Goal: Information Seeking & Learning: Learn about a topic

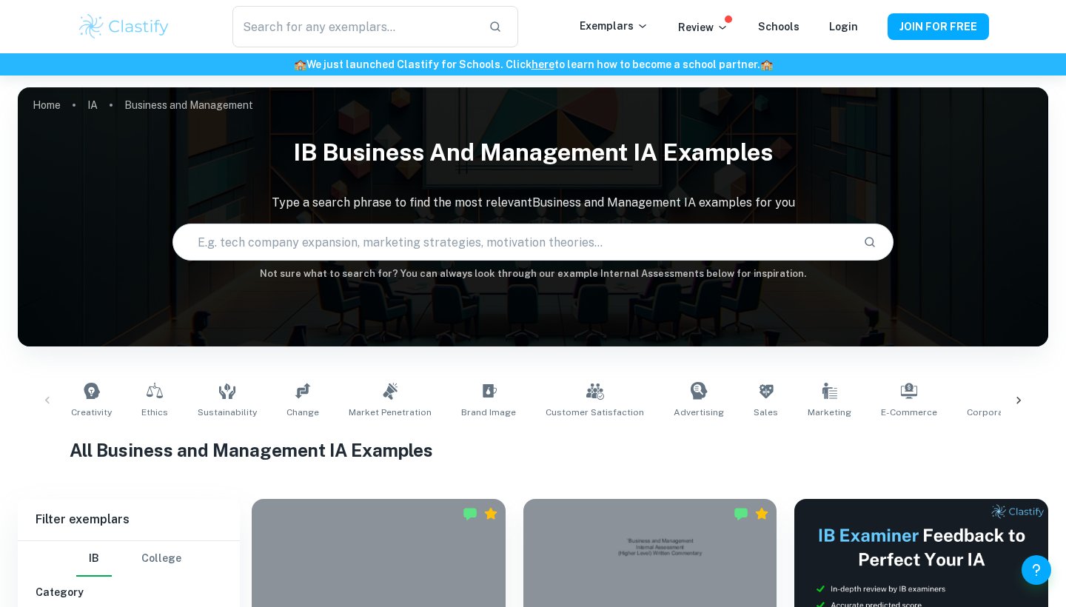
click at [370, 499] on div at bounding box center [379, 594] width 254 height 190
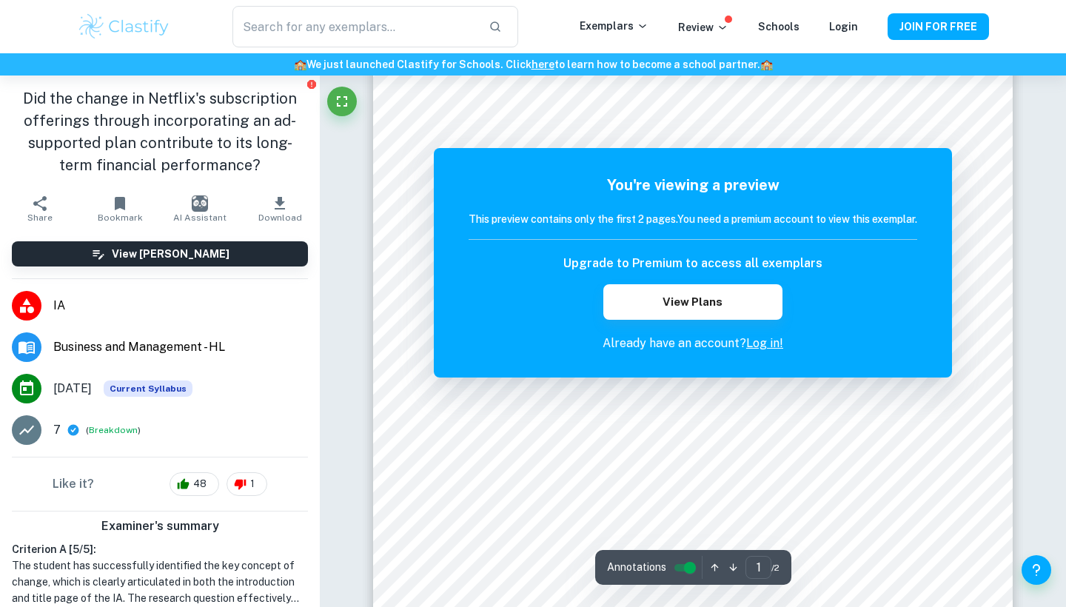
scroll to position [110, 0]
drag, startPoint x: 748, startPoint y: 176, endPoint x: 747, endPoint y: 150, distance: 26.7
click at [748, 172] on div "You're viewing a preview This preview contains only the first 2 pages. You need…" at bounding box center [693, 262] width 518 height 229
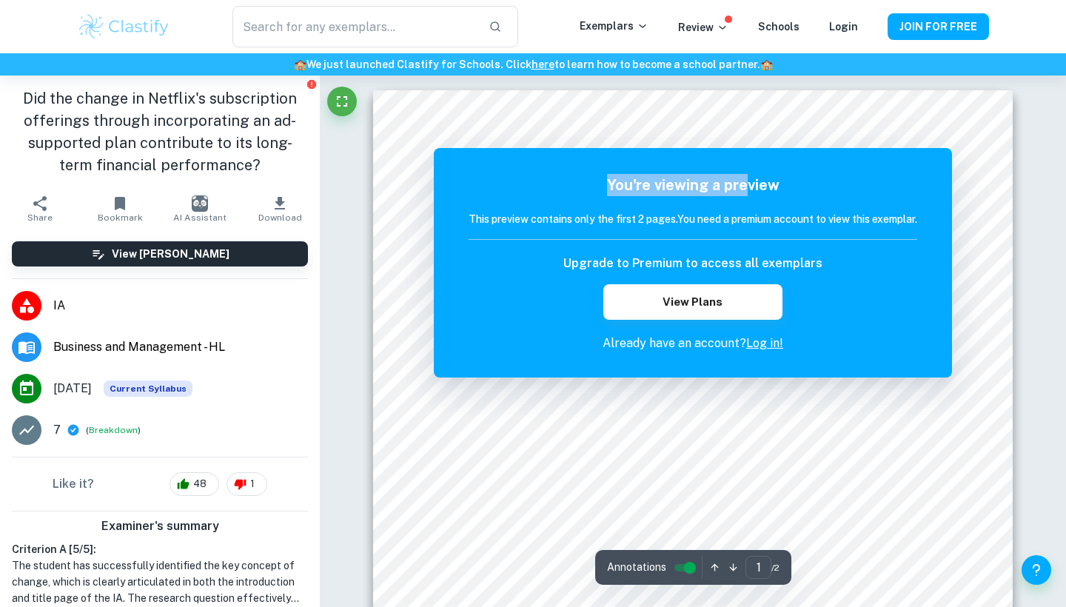
scroll to position [0, 0]
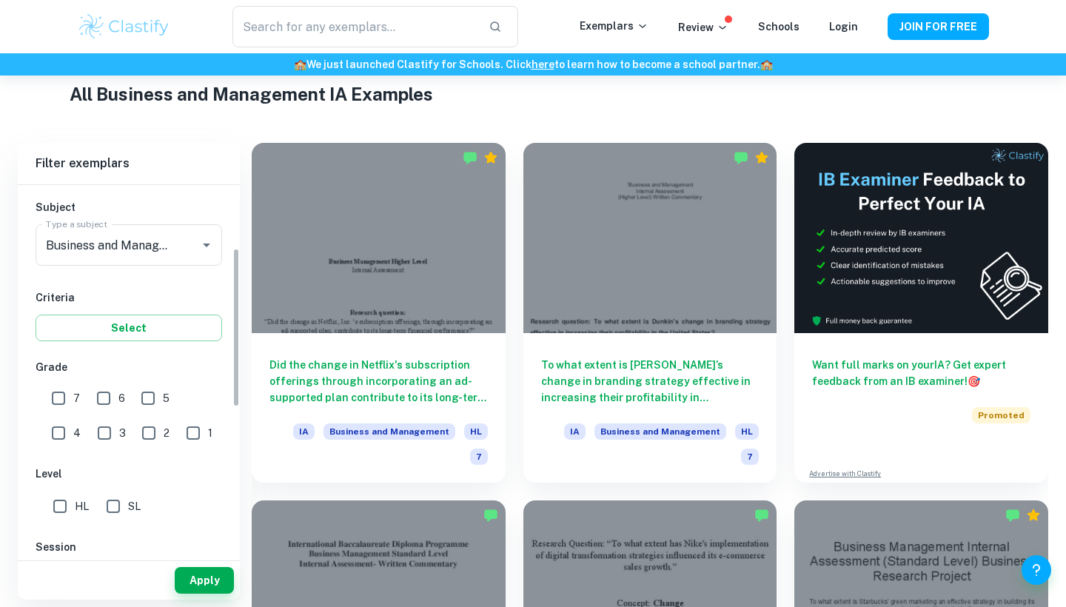
scroll to position [163, 0]
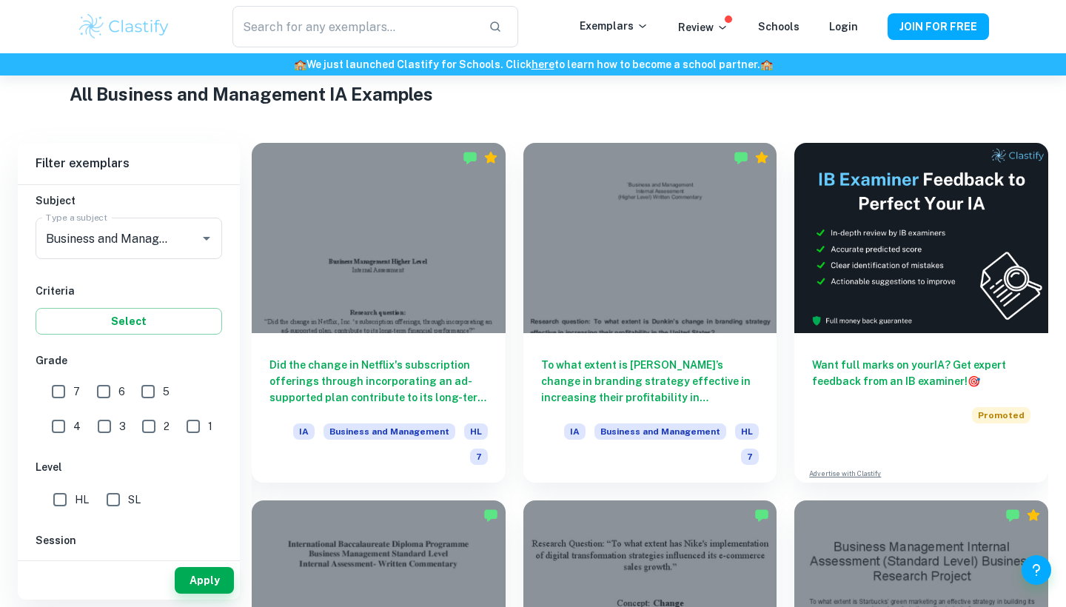
click at [56, 392] on input "7" at bounding box center [59, 392] width 30 height 30
checkbox input "true"
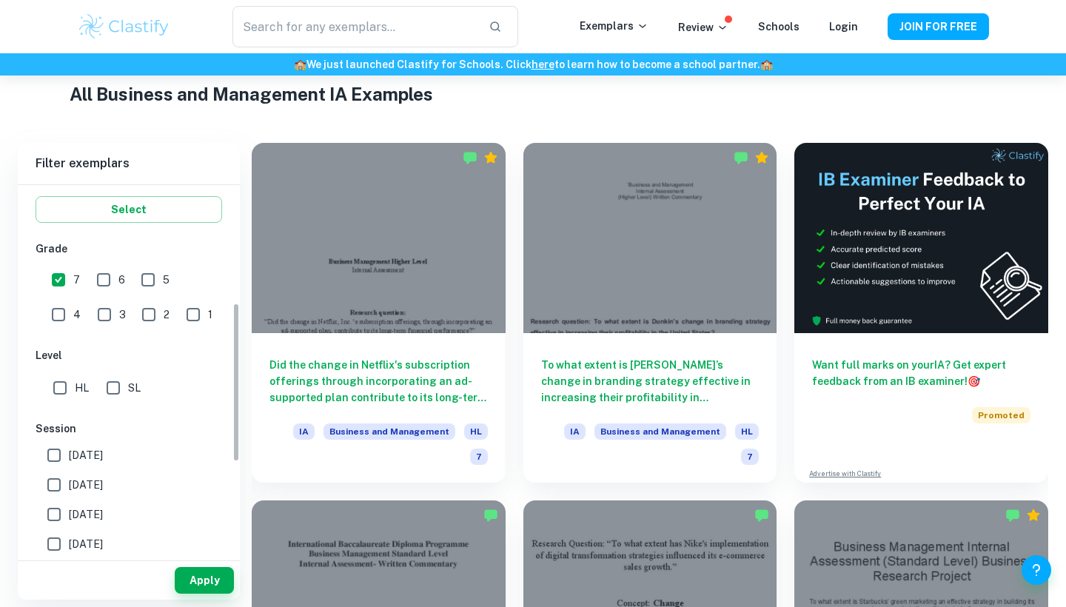
scroll to position [280, 0]
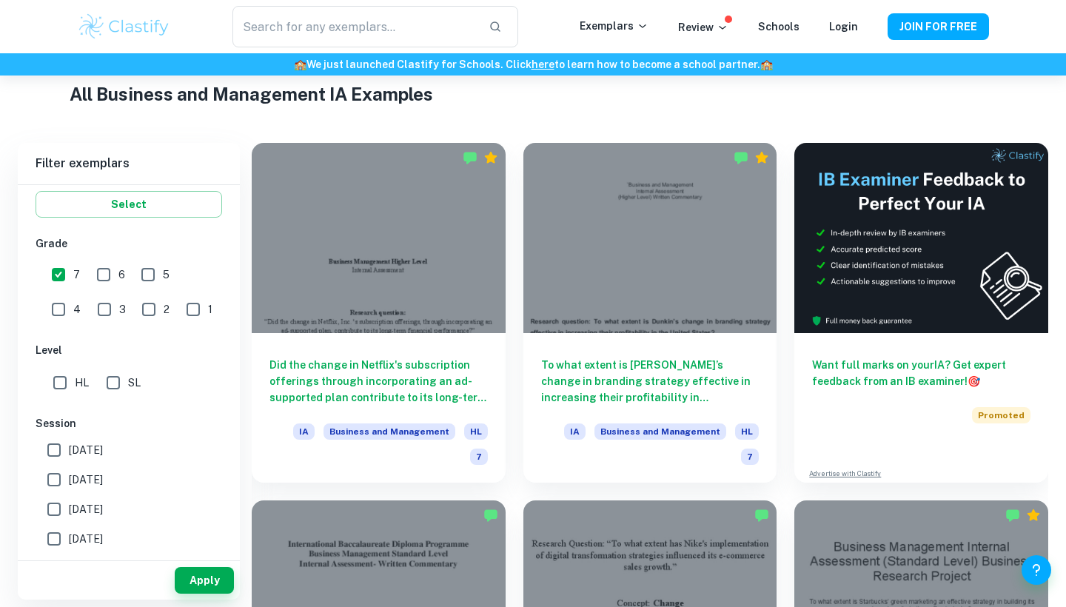
click at [132, 384] on span "SL" at bounding box center [134, 382] width 13 height 16
click at [128, 384] on input "SL" at bounding box center [113, 383] width 30 height 30
checkbox input "true"
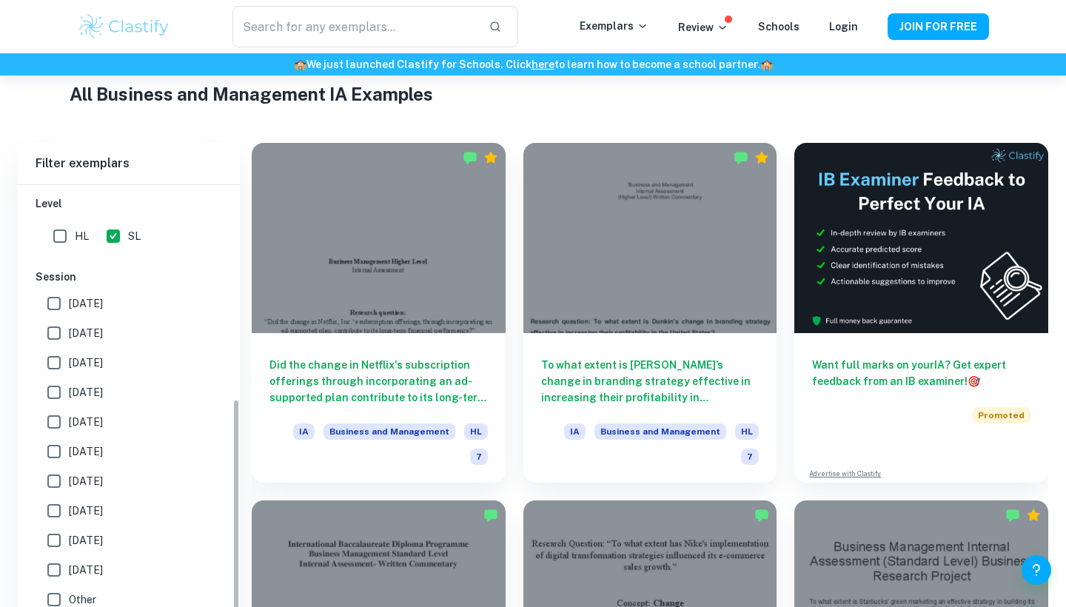
scroll to position [1021, 0]
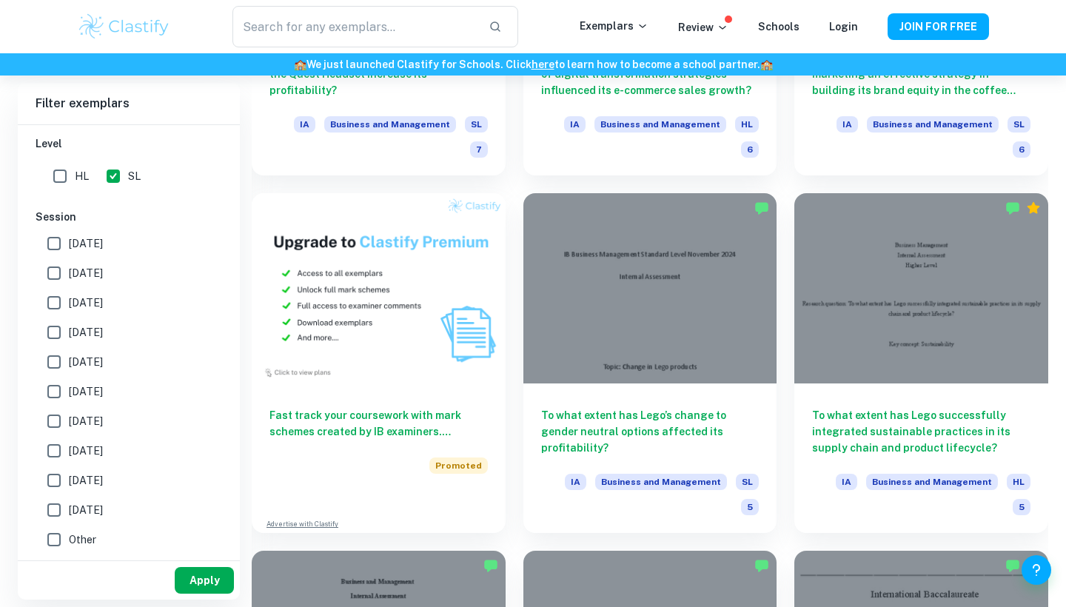
click at [200, 585] on button "Apply" at bounding box center [204, 580] width 59 height 27
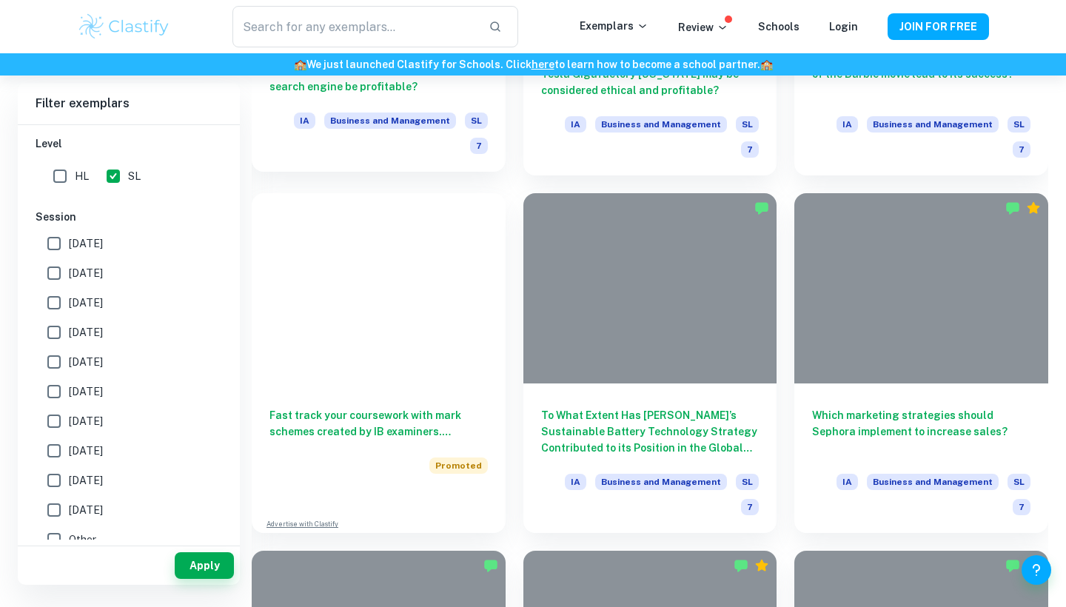
scroll to position [394, 0]
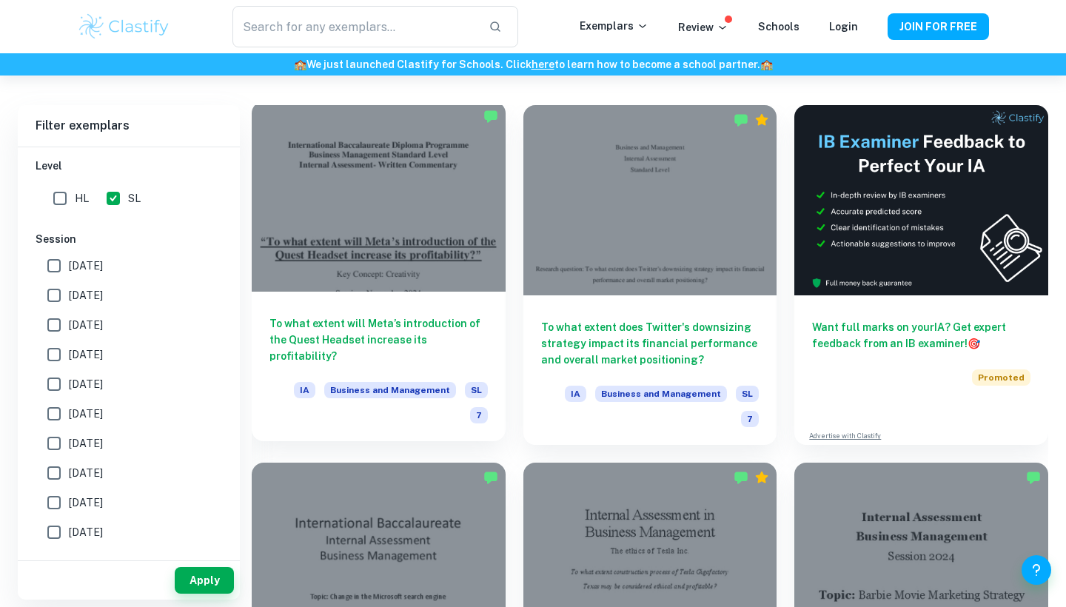
click at [446, 248] on div at bounding box center [379, 196] width 254 height 190
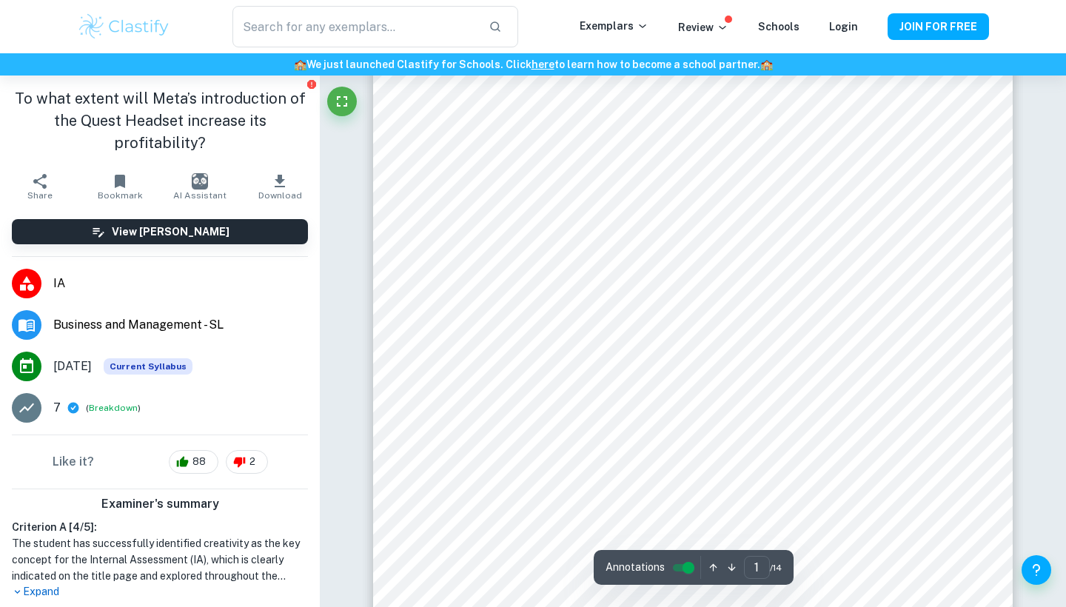
scroll to position [166, 0]
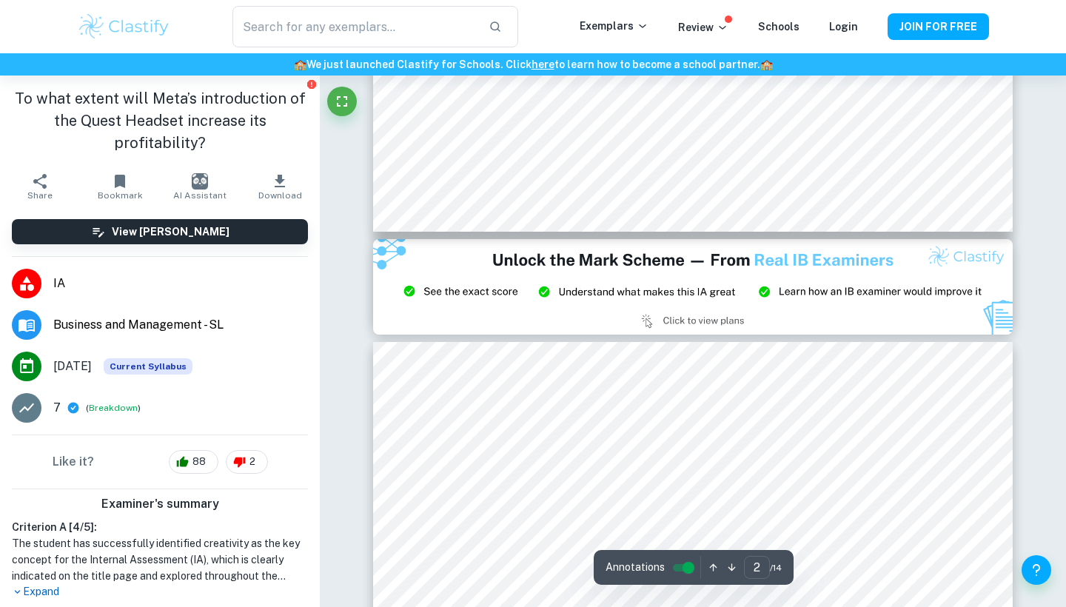
type input "3"
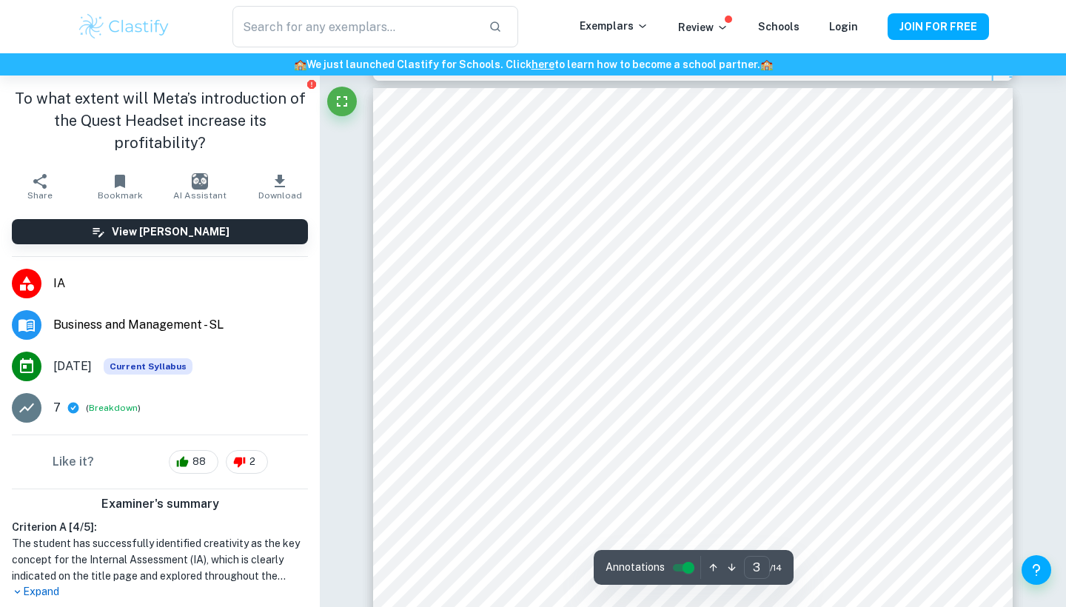
scroll to position [2035, 0]
